Goal: Check status: Check status

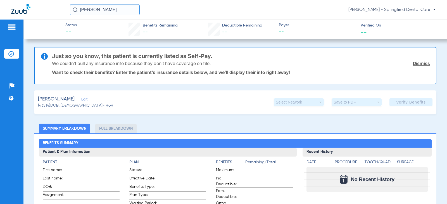
click at [81, 100] on span "Edit" at bounding box center [83, 100] width 5 height 5
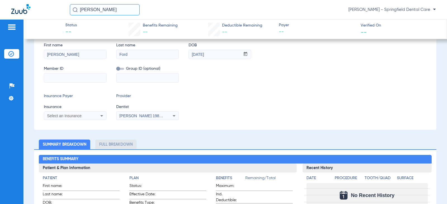
scroll to position [112, 0]
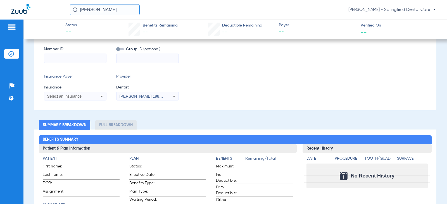
click at [73, 61] on input at bounding box center [75, 58] width 62 height 9
type input "927229810"
click at [135, 58] on input at bounding box center [148, 58] width 62 height 9
click at [97, 94] on div "Select an Insurance" at bounding box center [75, 96] width 62 height 7
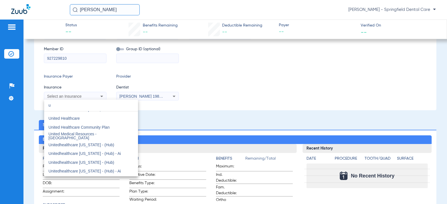
scroll to position [1413, 0]
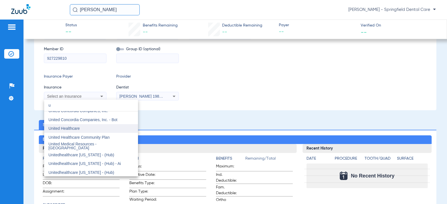
type input "u"
click at [90, 127] on mat-option "United Healthcare" at bounding box center [91, 128] width 94 height 9
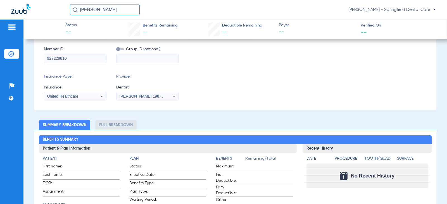
click at [145, 96] on span "[PERSON_NAME] 1982829420" at bounding box center [146, 96] width 55 height 4
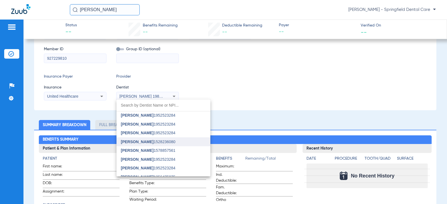
scroll to position [28, 0]
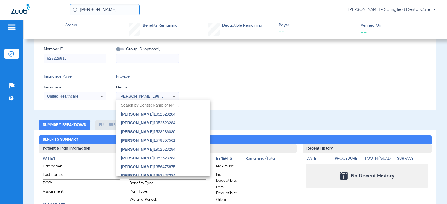
click at [153, 139] on span "[PERSON_NAME] 1578857561" at bounding box center [148, 141] width 54 height 4
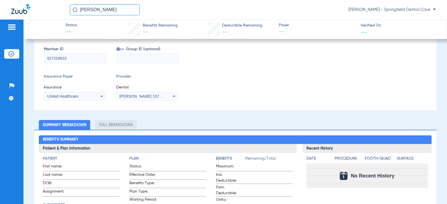
click at [232, 98] on div "Insurance Payer Insurance United Healthcare Provider Dentist [PERSON_NAME] 1578…" at bounding box center [235, 87] width 383 height 27
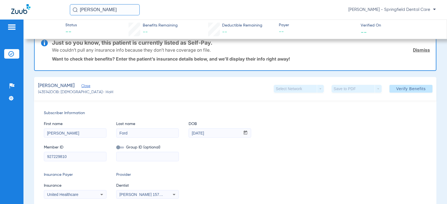
scroll to position [0, 0]
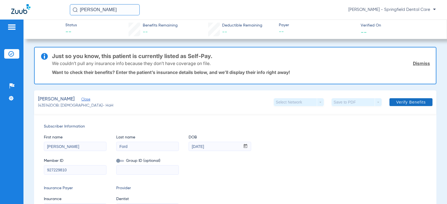
click at [414, 103] on span "Verify Benefits" at bounding box center [411, 102] width 30 height 4
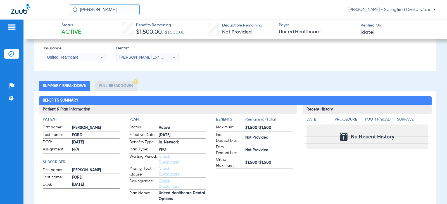
scroll to position [140, 0]
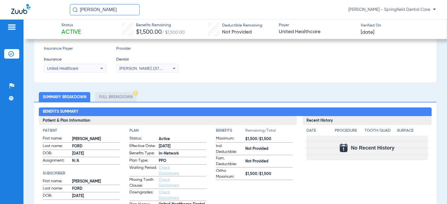
click at [117, 96] on li "Full Breakdown" at bounding box center [115, 97] width 41 height 10
click at [130, 96] on li "Full Breakdown" at bounding box center [115, 97] width 41 height 10
click at [217, 92] on ul "Summary Breakdown Full Breakdown" at bounding box center [235, 97] width 402 height 10
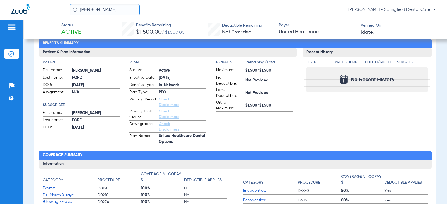
scroll to position [196, 0]
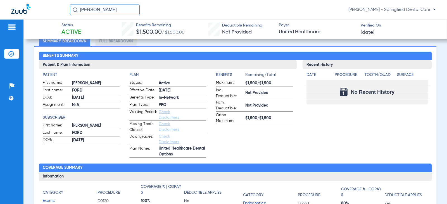
click at [326, 136] on div "Recent History Date Procedure Tooth/Quad Surface No Recent History" at bounding box center [367, 108] width 129 height 97
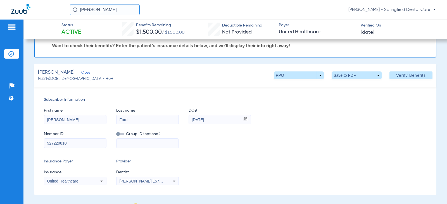
scroll to position [0, 0]
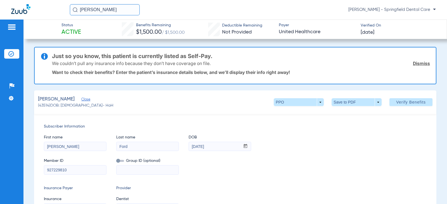
click at [185, 93] on div "[PERSON_NAME] (43514) DOB: [DEMOGRAPHIC_DATA] - HoH PPO arrow_drop_down Save to…" at bounding box center [235, 102] width 402 height 23
click at [113, 97] on div "[PERSON_NAME] (43514) DOB: [DEMOGRAPHIC_DATA] - HoH PPO arrow_drop_down Save to…" at bounding box center [235, 102] width 402 height 23
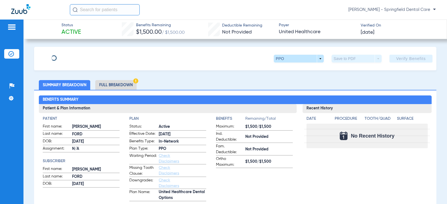
click at [113, 84] on li "Full Breakdown" at bounding box center [115, 85] width 41 height 10
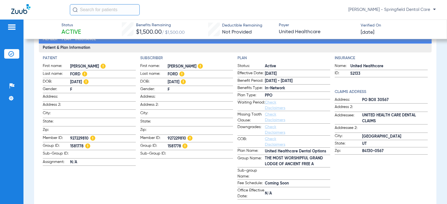
scroll to position [112, 0]
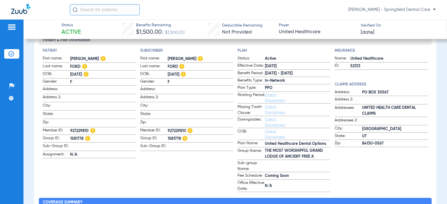
click at [205, 162] on app-subscriber-information "Subscriber First name: ROBIN Last name: FORD DOB: 08/10/1962 Gender: F Address:…" at bounding box center [186, 120] width 93 height 144
click at [361, 165] on div "Insurance Name: United Healthcare ID: 52133 Claims Address Address: PO BOX 3056…" at bounding box center [381, 120] width 93 height 144
click at [186, 174] on app-subscriber-information "Subscriber First name: ROBIN Last name: FORD DOB: 08/10/1962 Gender: F Address:…" at bounding box center [186, 120] width 93 height 144
click at [256, 55] on app-plan-information "Plan Status: Active Effective Date: 10/1/22 Benefit Period: 1/1/25 - 12/31/25 B…" at bounding box center [284, 120] width 93 height 144
click at [219, 55] on app-subscriber-information "Subscriber First name: ROBIN Last name: FORD DOB: 08/10/1962 Gender: F Address:…" at bounding box center [186, 120] width 93 height 144
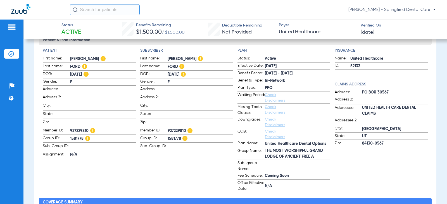
click at [250, 20] on div "Status Active Benefits Remaining $1,500.00 / $1,500.00 Deductible Remaining Not…" at bounding box center [235, 30] width 424 height 20
drag, startPoint x: 200, startPoint y: 173, endPoint x: 196, endPoint y: 176, distance: 5.4
click at [200, 173] on app-subscriber-information "Subscriber First name: ROBIN Last name: FORD DOB: 08/10/1962 Gender: F Address:…" at bounding box center [186, 120] width 93 height 144
